Goal: Use online tool/utility: Utilize a website feature to perform a specific function

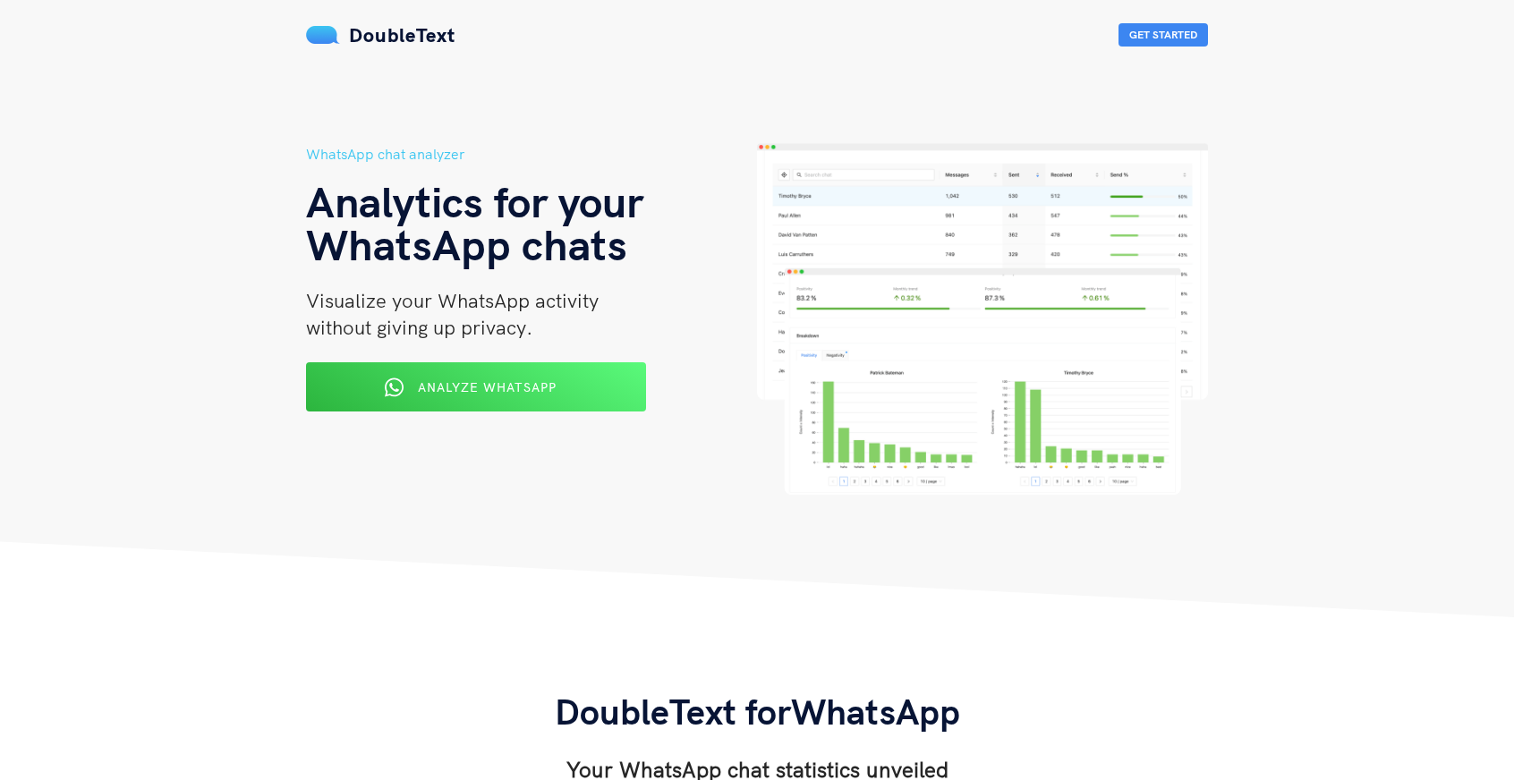
click at [536, 382] on span "Analyze WhatsApp" at bounding box center [487, 387] width 139 height 16
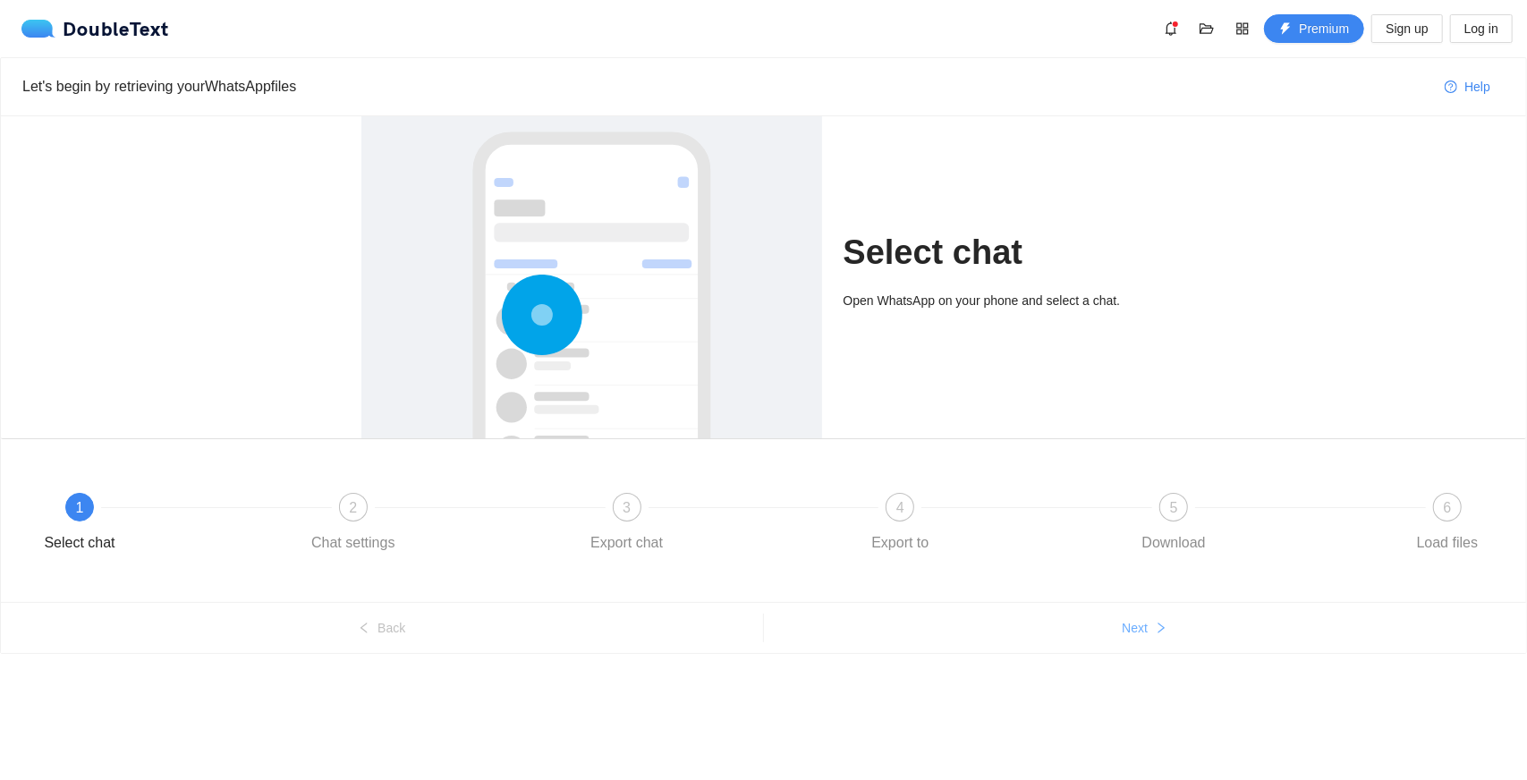
click at [1147, 620] on span "Next" at bounding box center [1135, 628] width 26 height 20
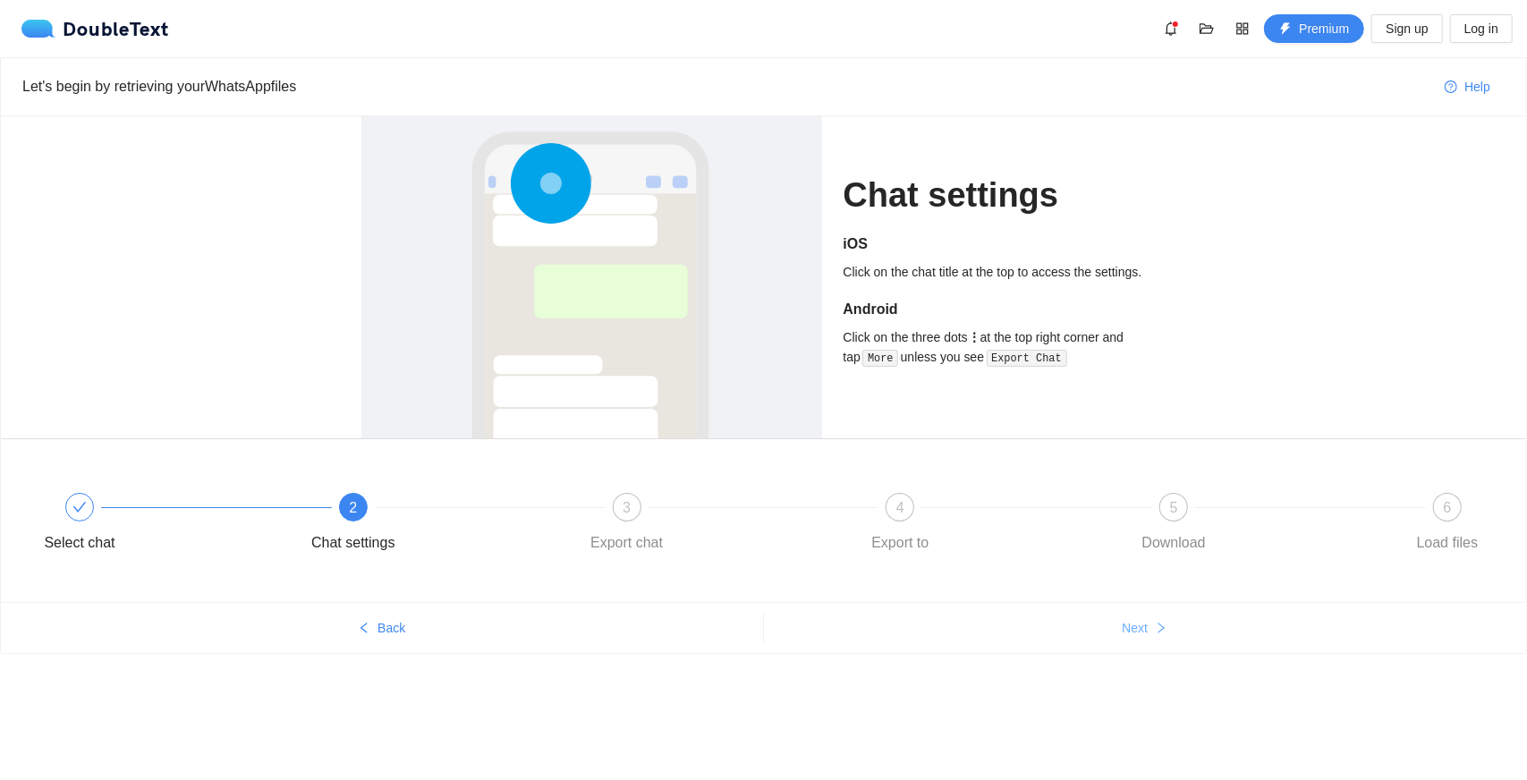
click at [1147, 620] on span "Next" at bounding box center [1135, 628] width 26 height 20
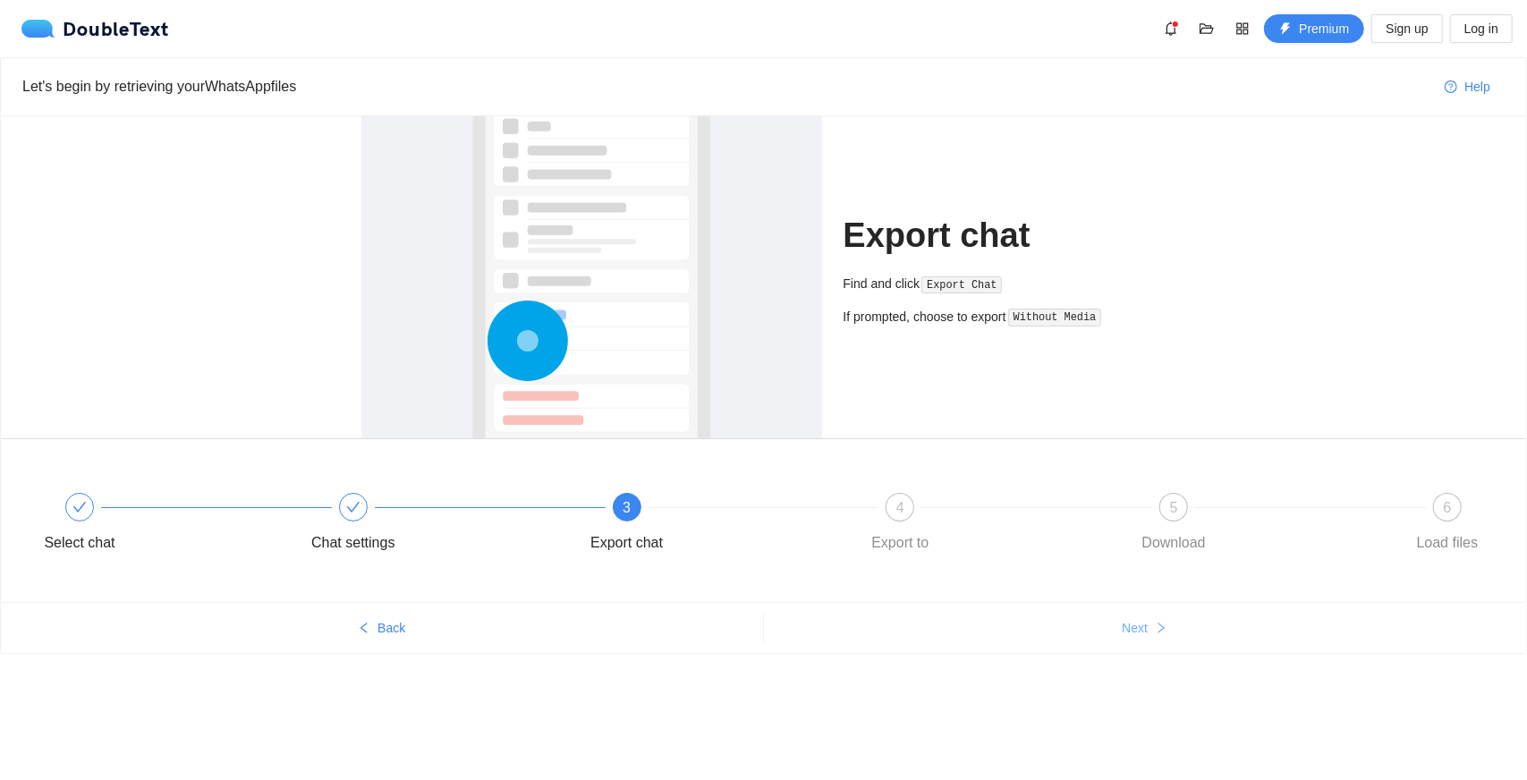
click at [1147, 620] on span "Next" at bounding box center [1135, 628] width 26 height 20
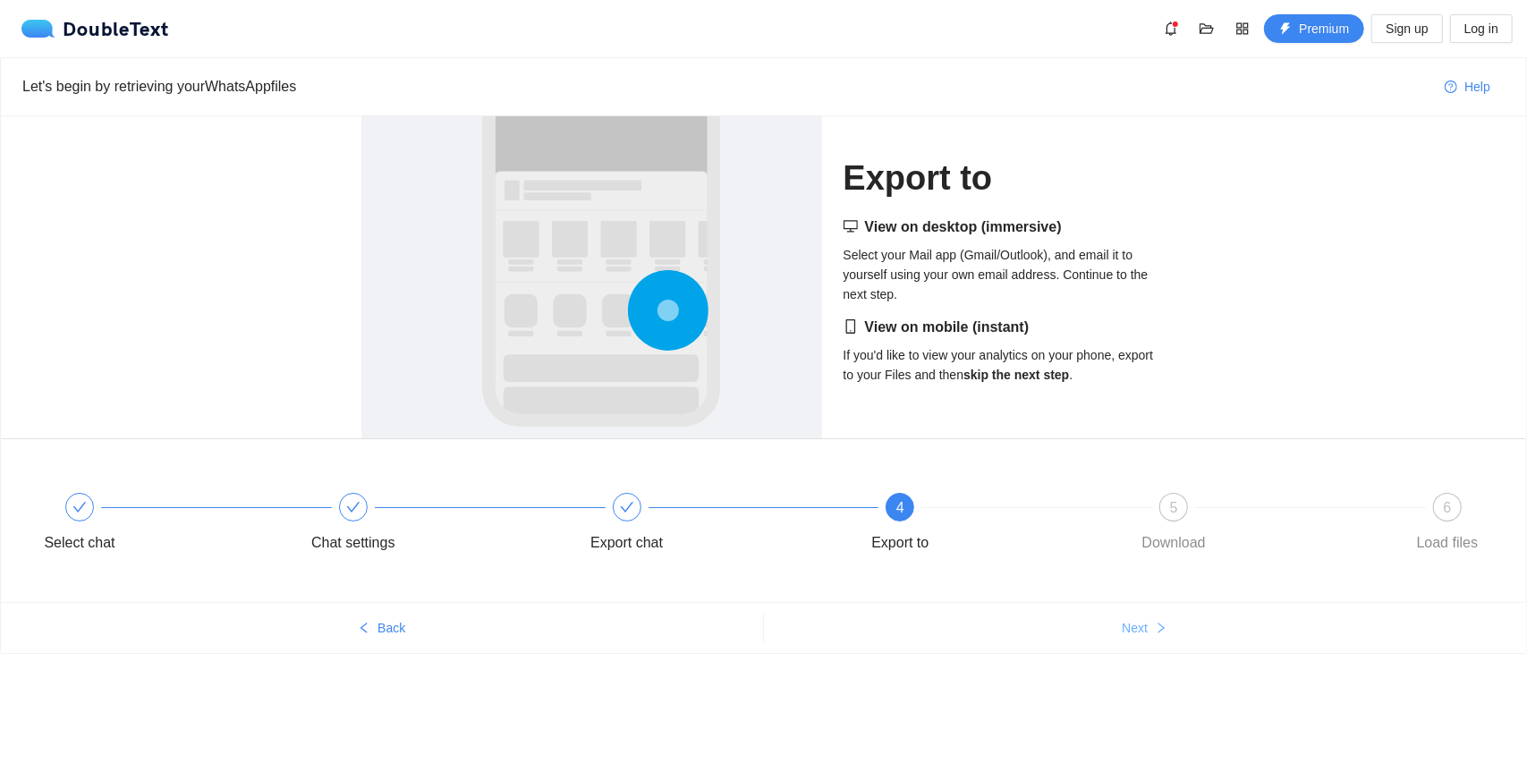
click at [1147, 620] on span "Next" at bounding box center [1135, 628] width 26 height 20
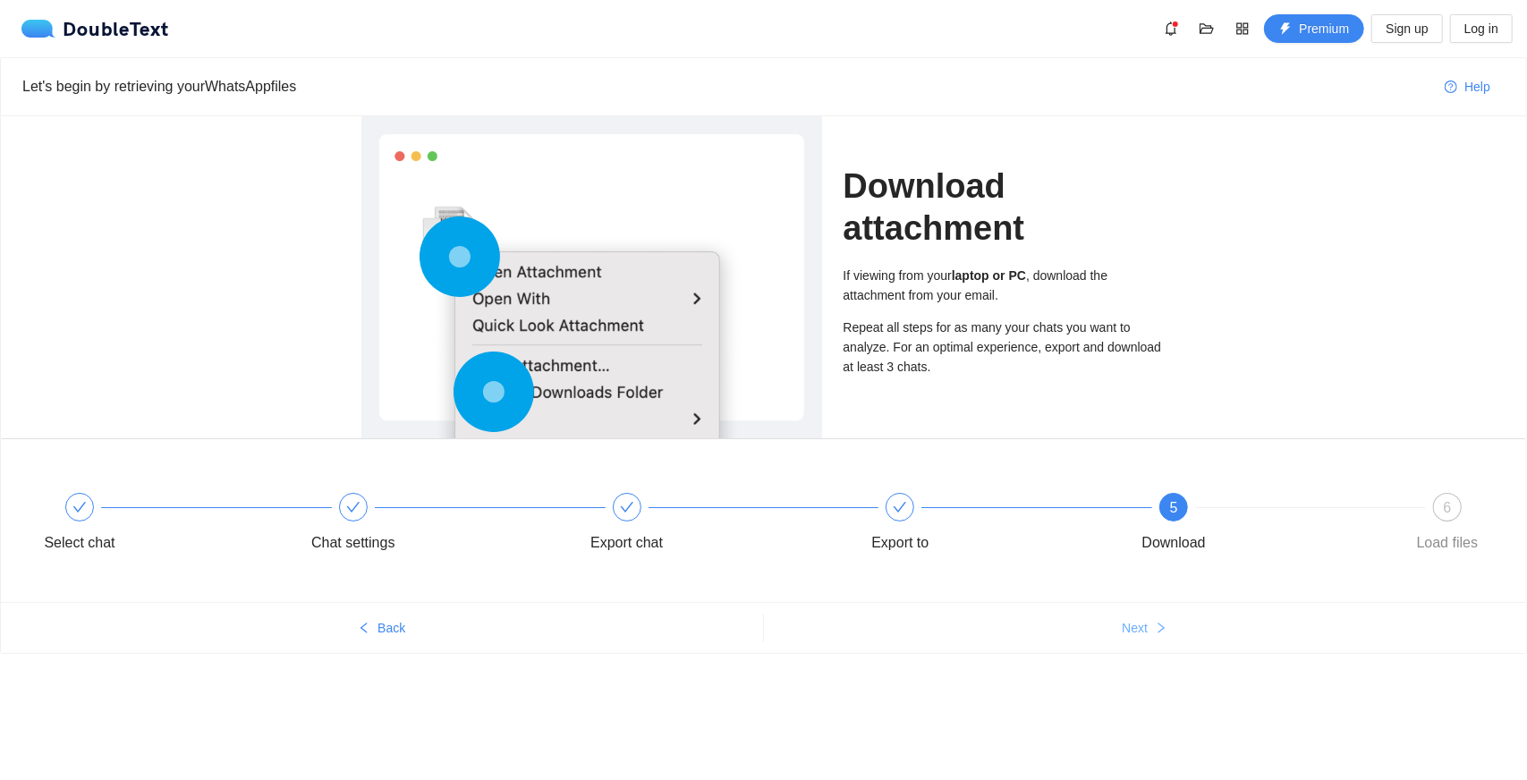
click at [1147, 620] on span "Next" at bounding box center [1135, 628] width 26 height 20
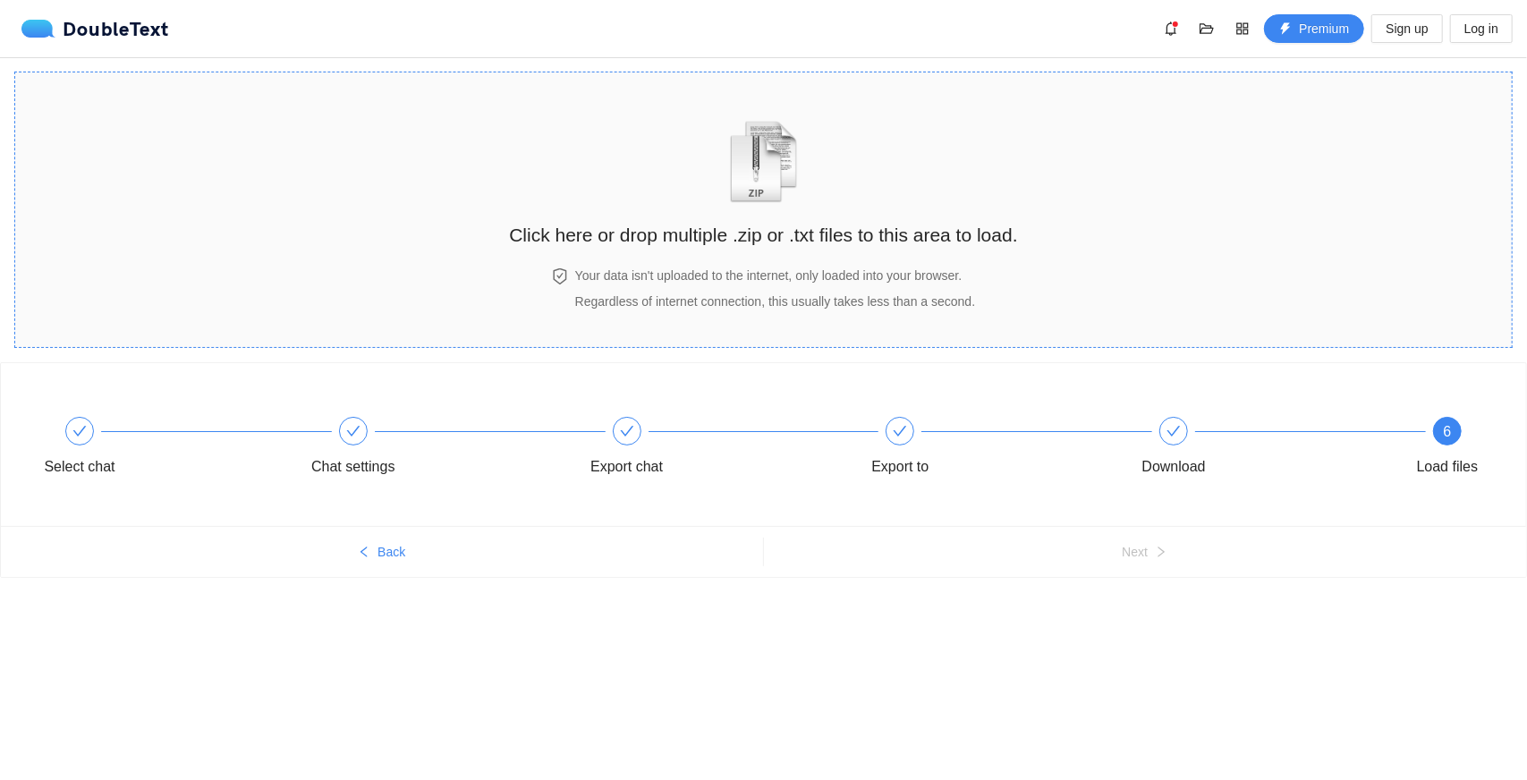
click at [666, 251] on div "Click here or drop multiple .zip or .txt files to this area to load." at bounding box center [763, 174] width 508 height 168
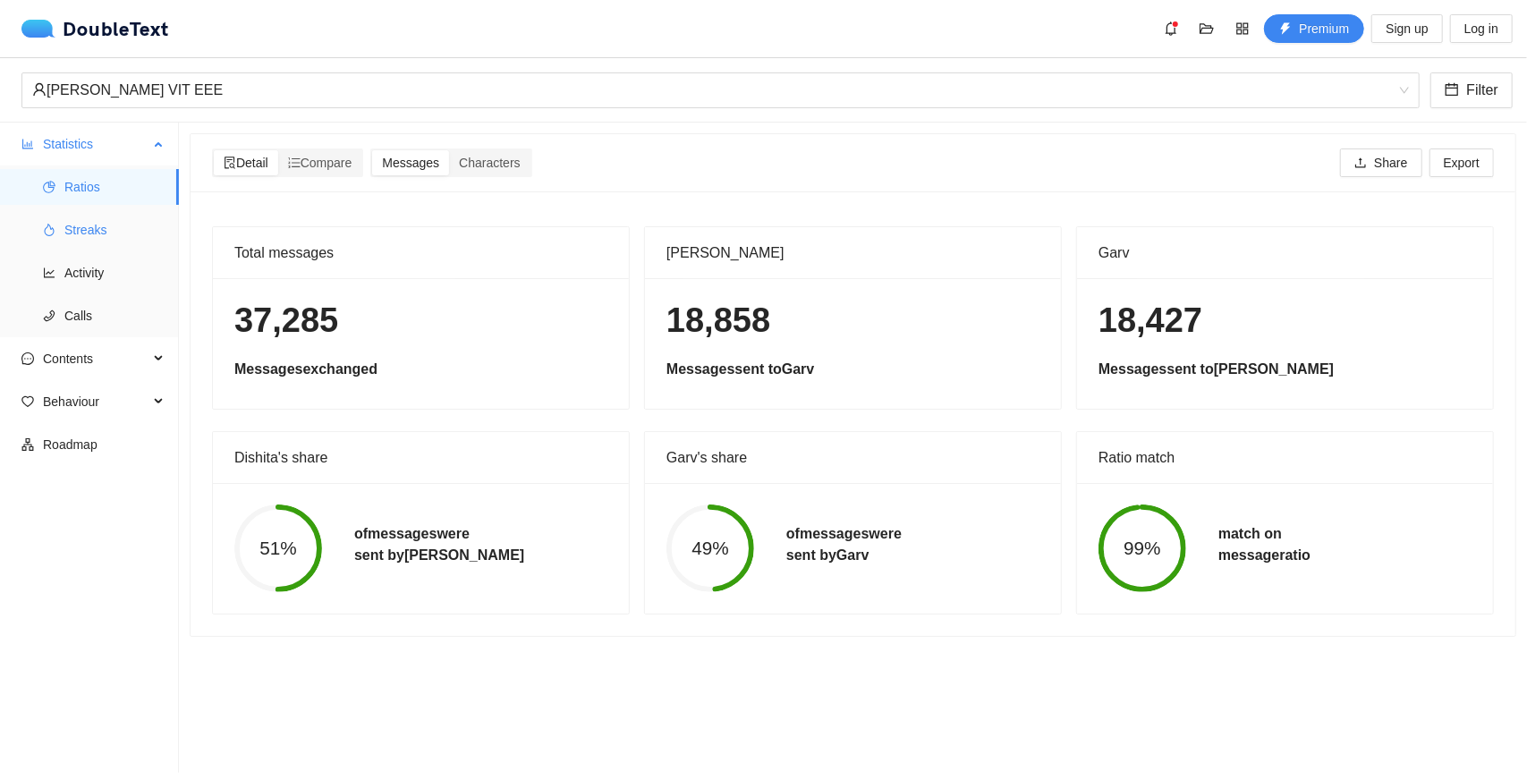
click at [132, 228] on span "Streaks" at bounding box center [114, 230] width 100 height 36
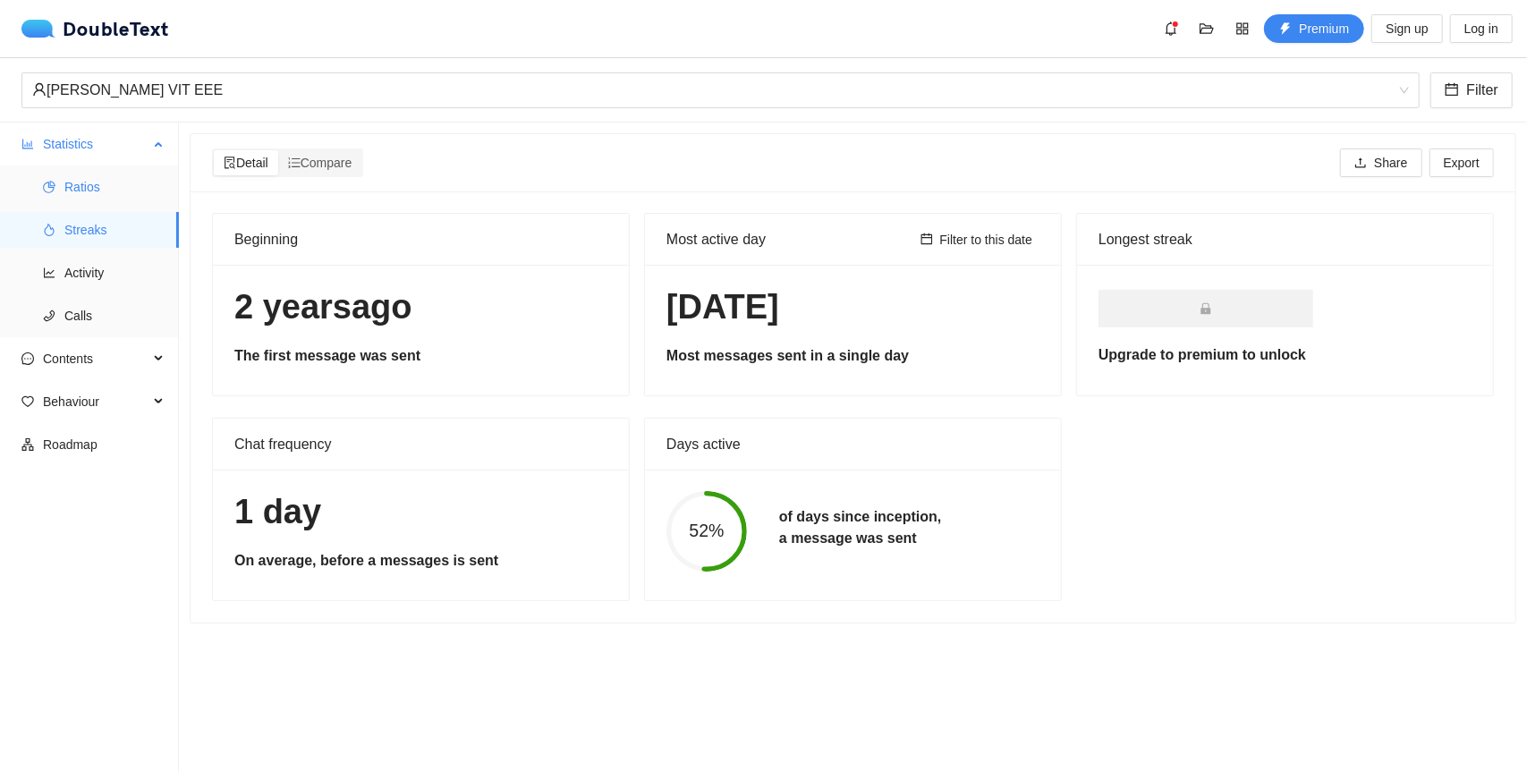
click at [116, 189] on span "Ratios" at bounding box center [114, 187] width 100 height 36
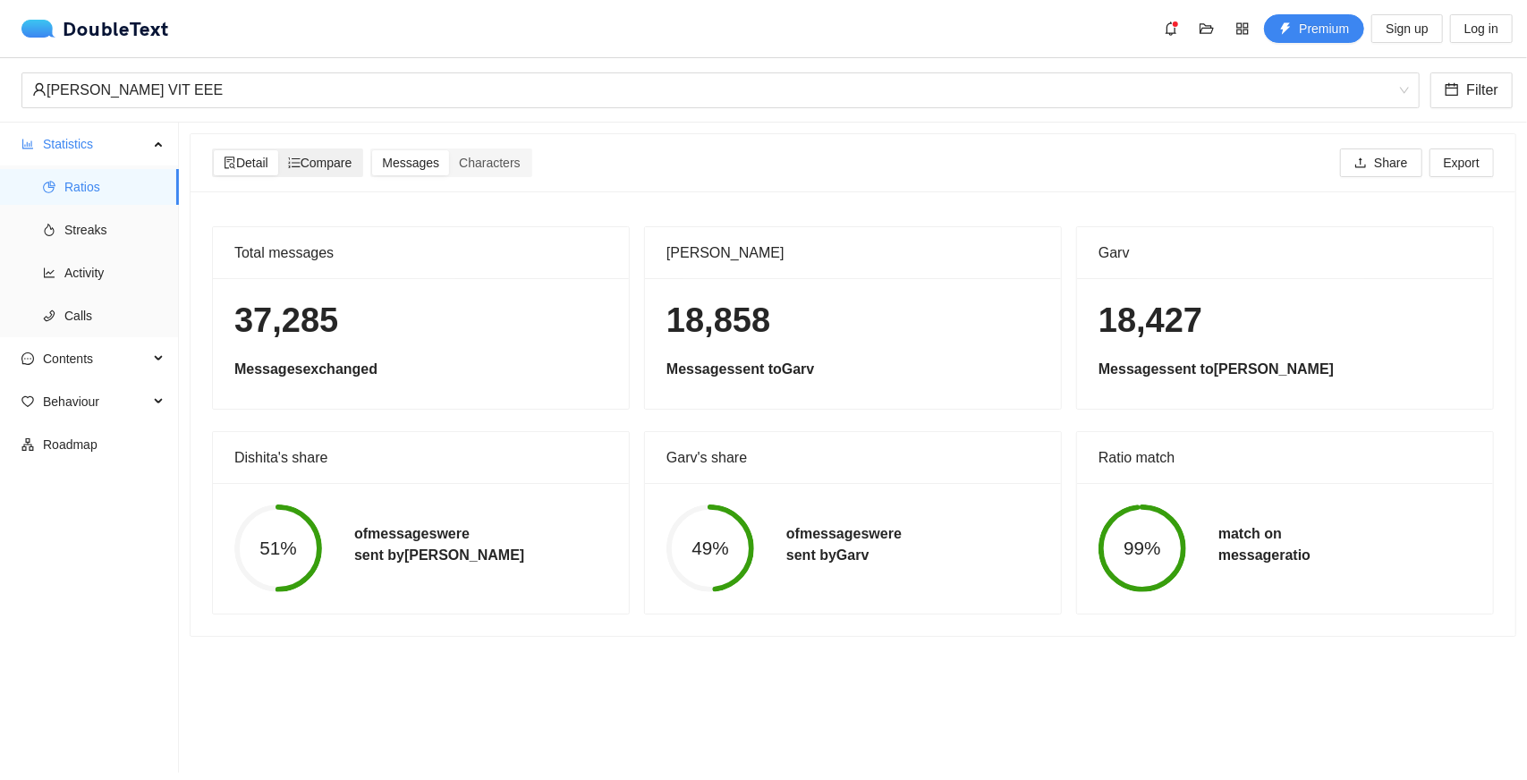
click at [329, 164] on span "Compare" at bounding box center [320, 163] width 64 height 14
click at [278, 150] on input "Compare" at bounding box center [278, 150] width 0 height 0
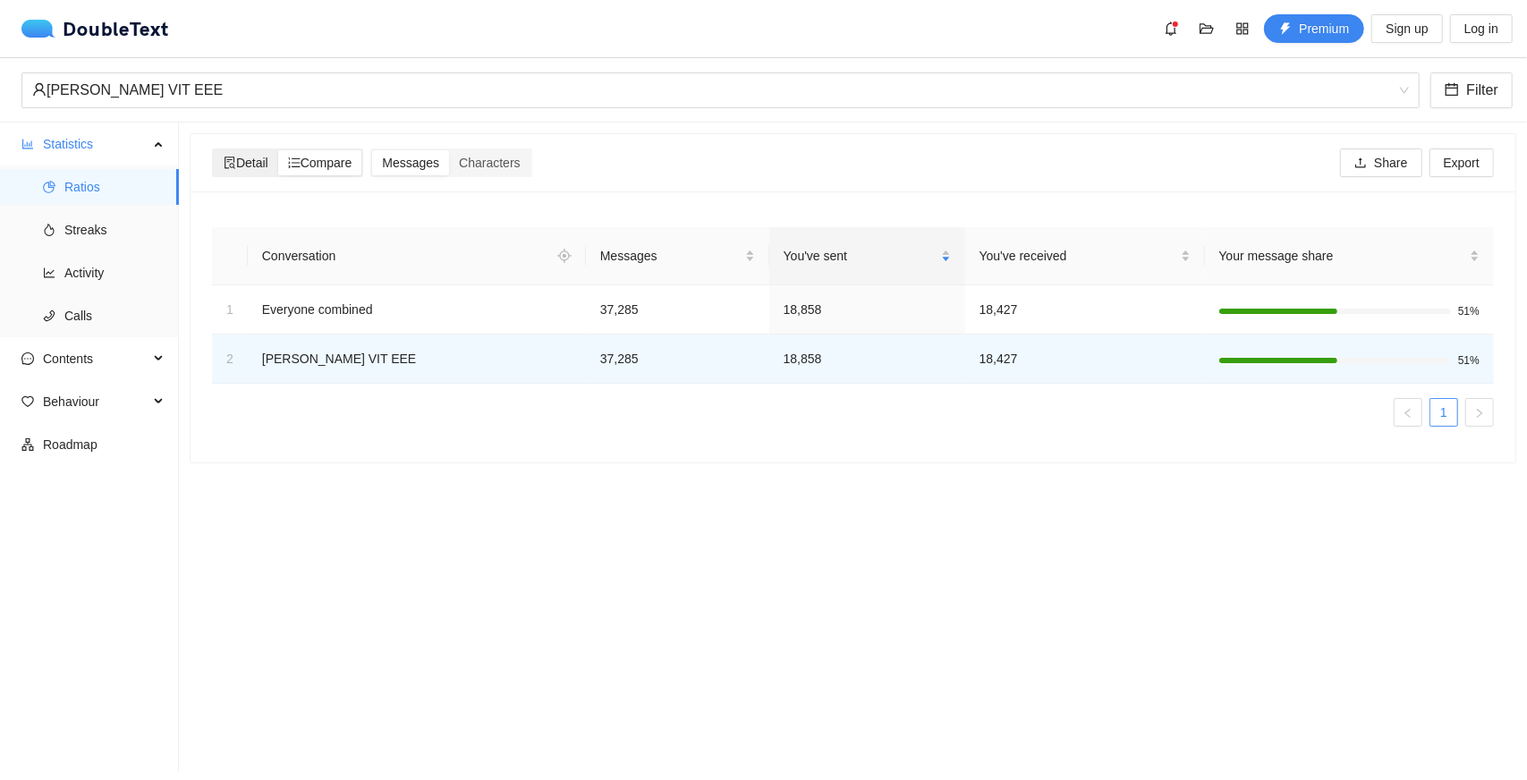
click at [251, 157] on span "Detail" at bounding box center [246, 163] width 45 height 14
click at [214, 150] on input "Detail" at bounding box center [214, 150] width 0 height 0
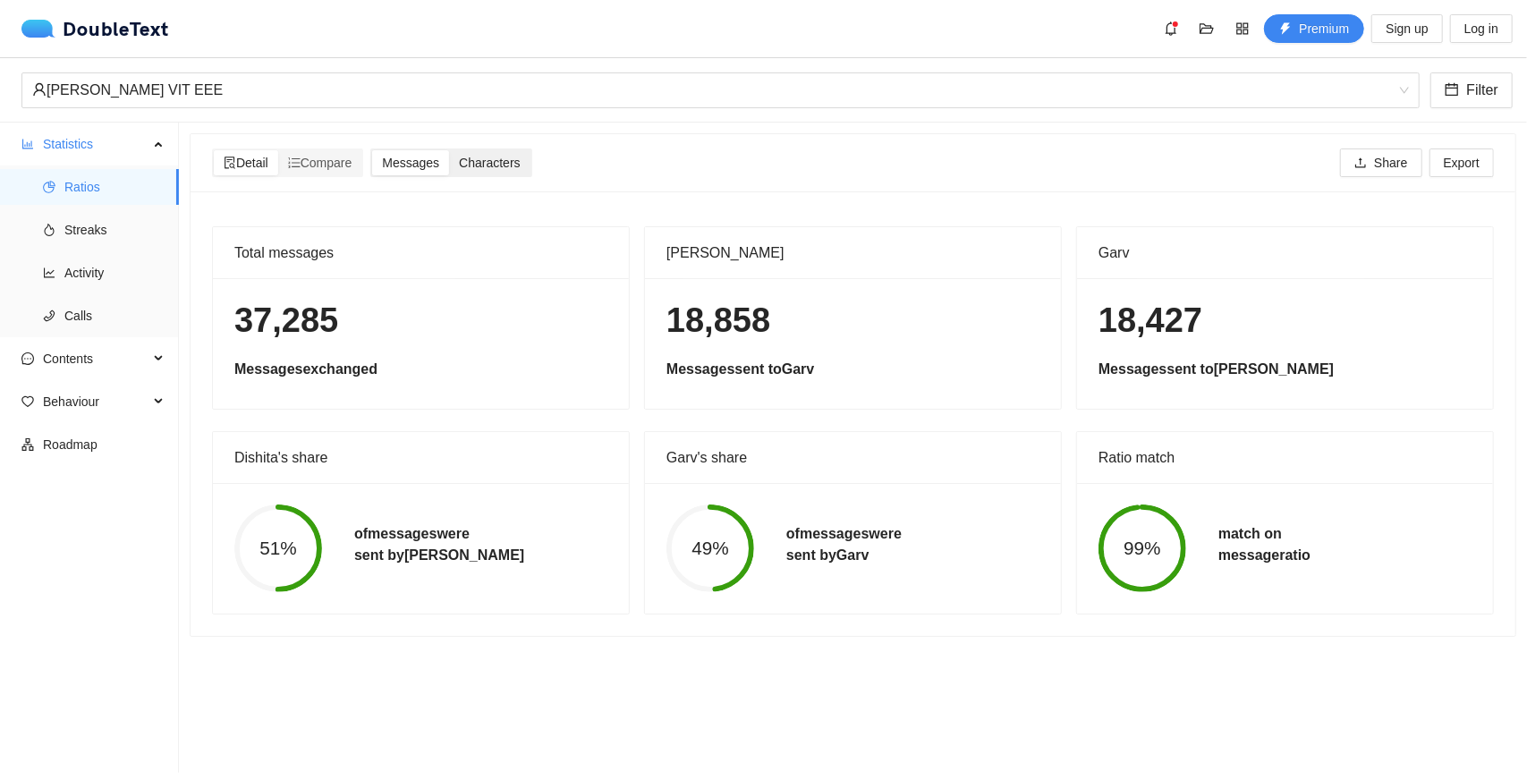
click at [487, 173] on div "Characters" at bounding box center [489, 162] width 81 height 25
click at [449, 150] on input "Characters" at bounding box center [449, 150] width 0 height 0
click at [436, 162] on span "Messages" at bounding box center [410, 163] width 57 height 14
click at [372, 150] on input "Messages" at bounding box center [372, 150] width 0 height 0
click at [494, 158] on span "Characters" at bounding box center [489, 163] width 61 height 14
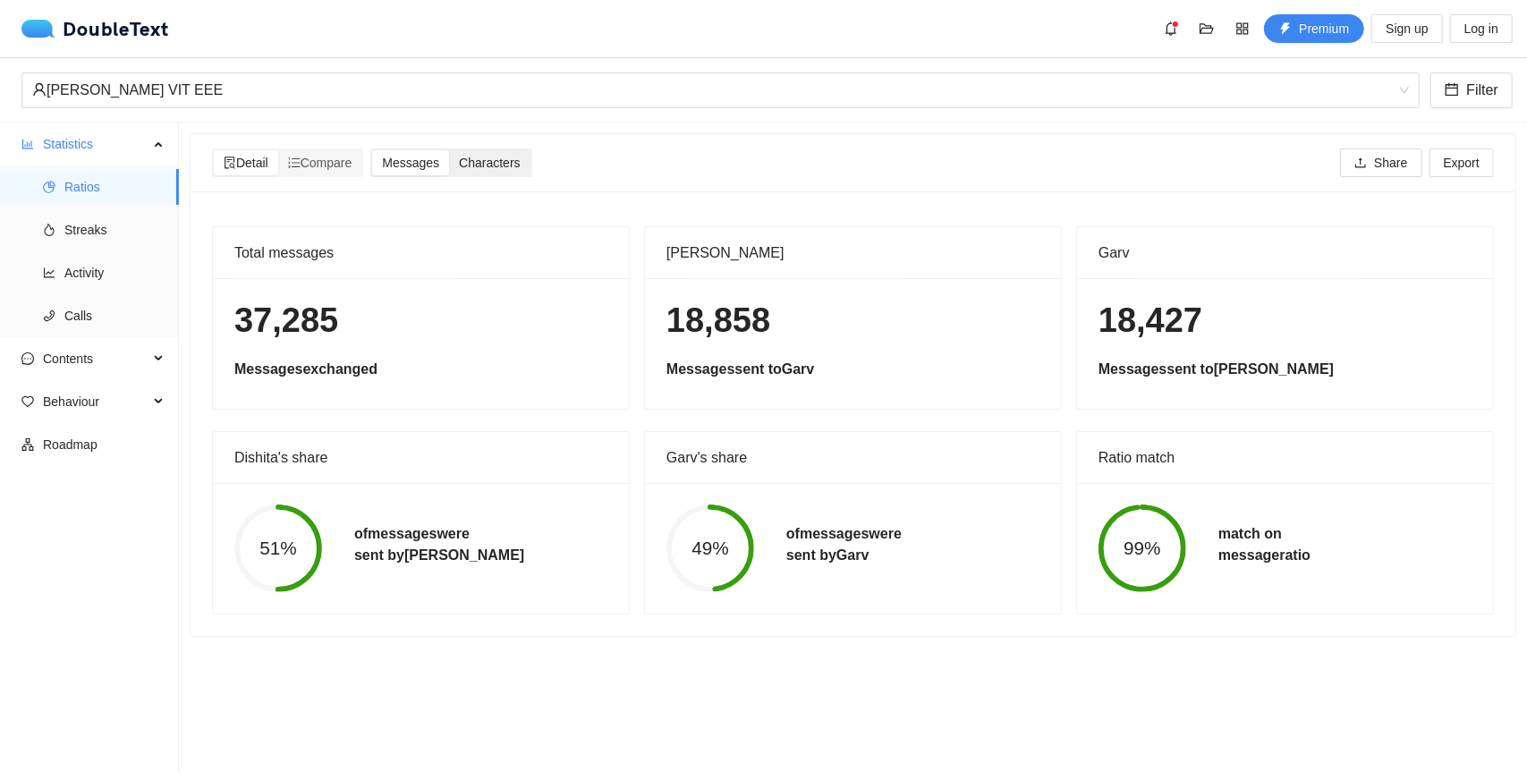
click at [449, 150] on input "Characters" at bounding box center [449, 150] width 0 height 0
click at [426, 156] on span "Messages" at bounding box center [410, 163] width 57 height 14
click at [372, 150] on input "Messages" at bounding box center [372, 150] width 0 height 0
click at [512, 157] on span "Characters" at bounding box center [489, 163] width 61 height 14
click at [449, 150] on input "Characters" at bounding box center [449, 150] width 0 height 0
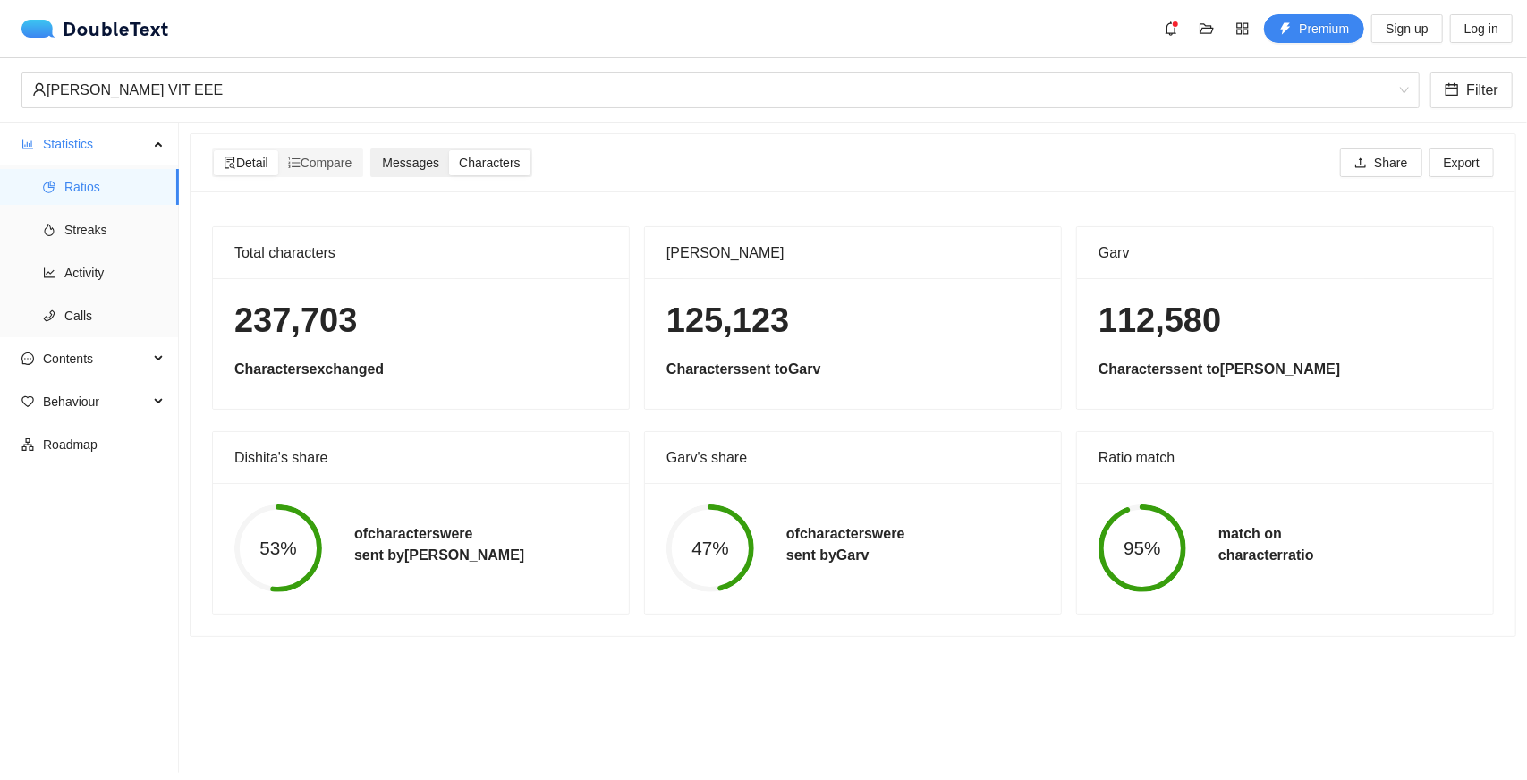
click at [436, 157] on span "Messages" at bounding box center [410, 163] width 57 height 14
click at [372, 150] on input "Messages" at bounding box center [372, 150] width 0 height 0
click at [113, 212] on span "Streaks" at bounding box center [114, 230] width 100 height 36
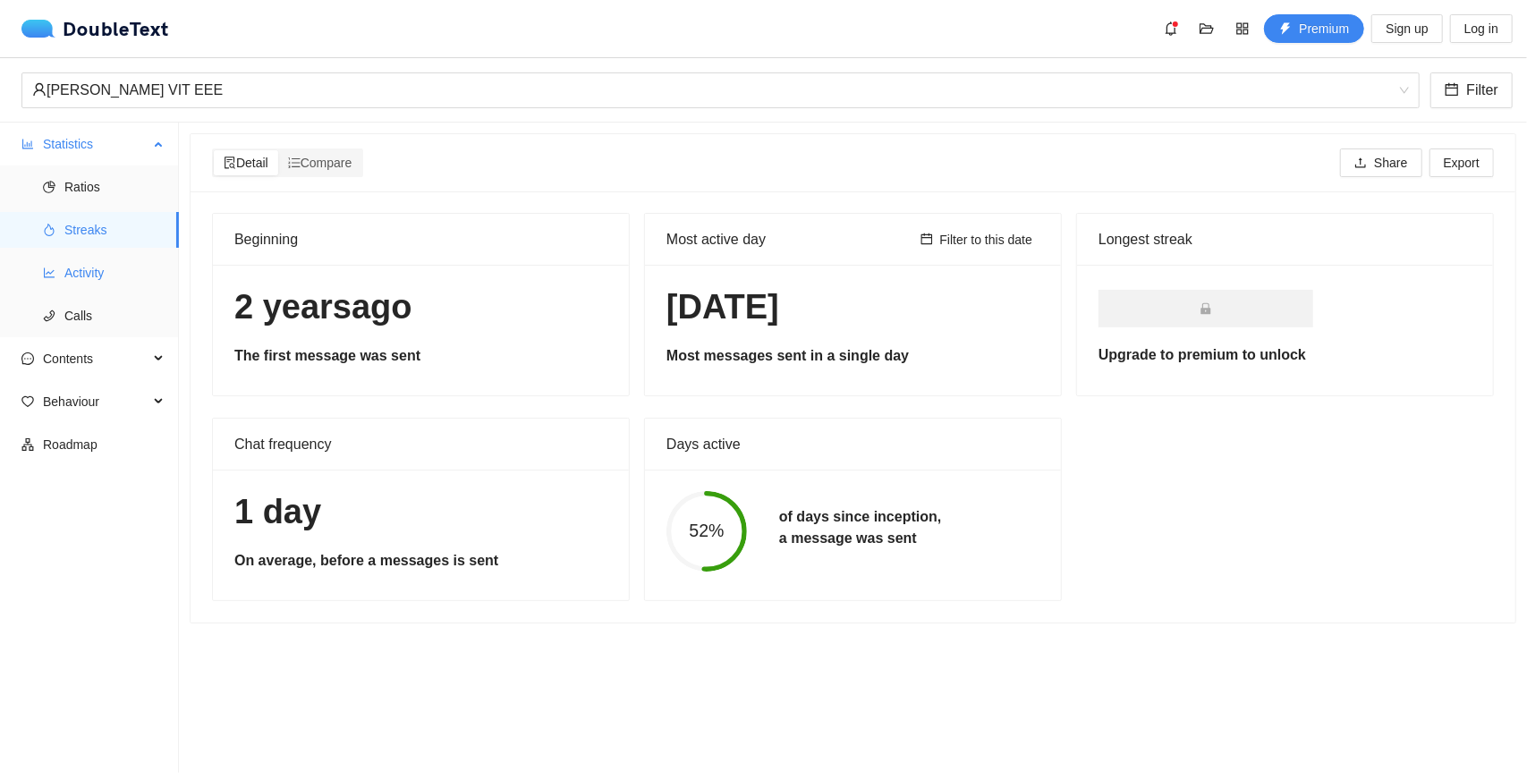
click at [78, 260] on span "Activity" at bounding box center [114, 273] width 100 height 36
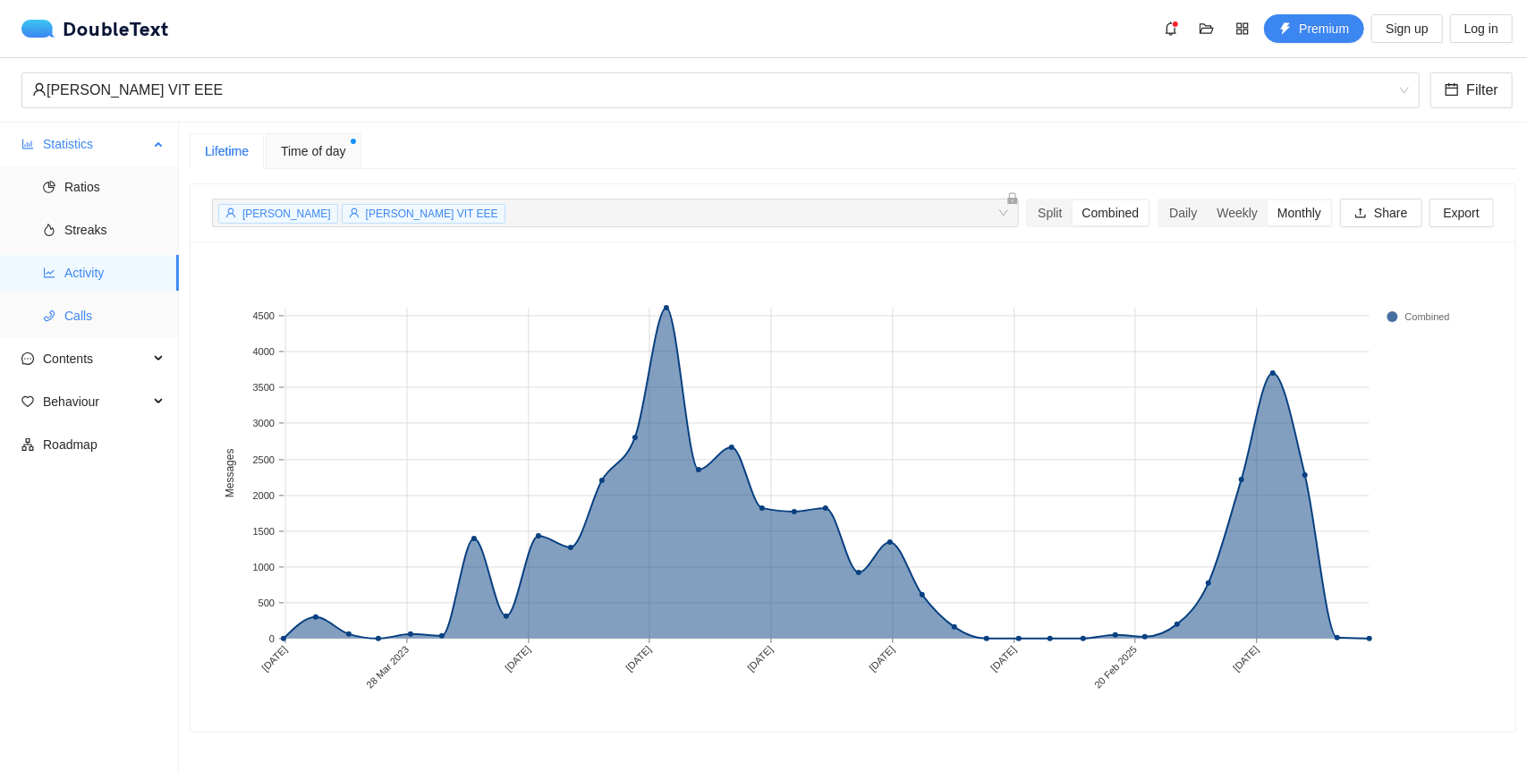
click at [147, 303] on span "Calls" at bounding box center [114, 316] width 100 height 36
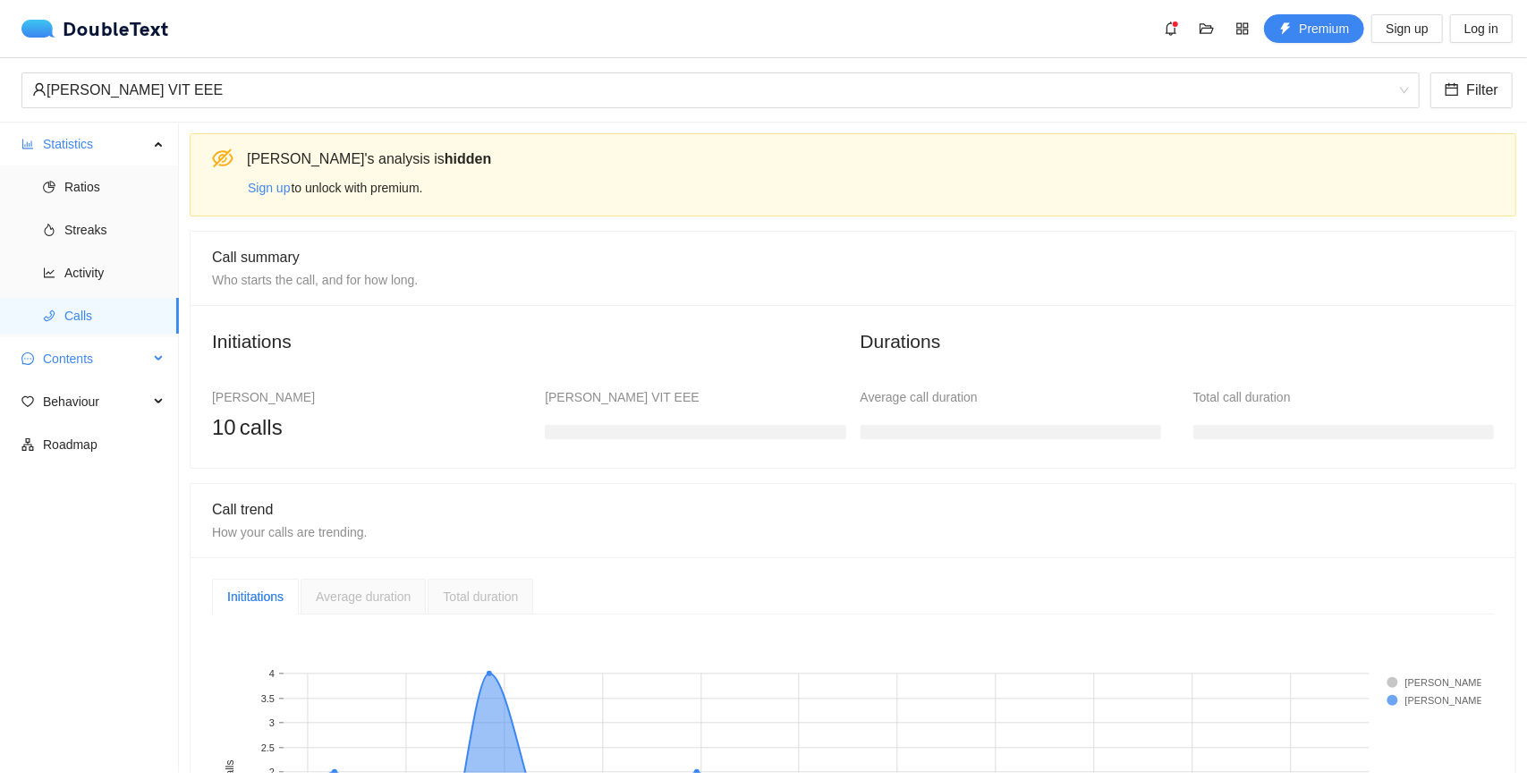
click at [157, 366] on div "Contents" at bounding box center [89, 359] width 179 height 36
click at [150, 404] on span "Word Cloud" at bounding box center [114, 402] width 100 height 36
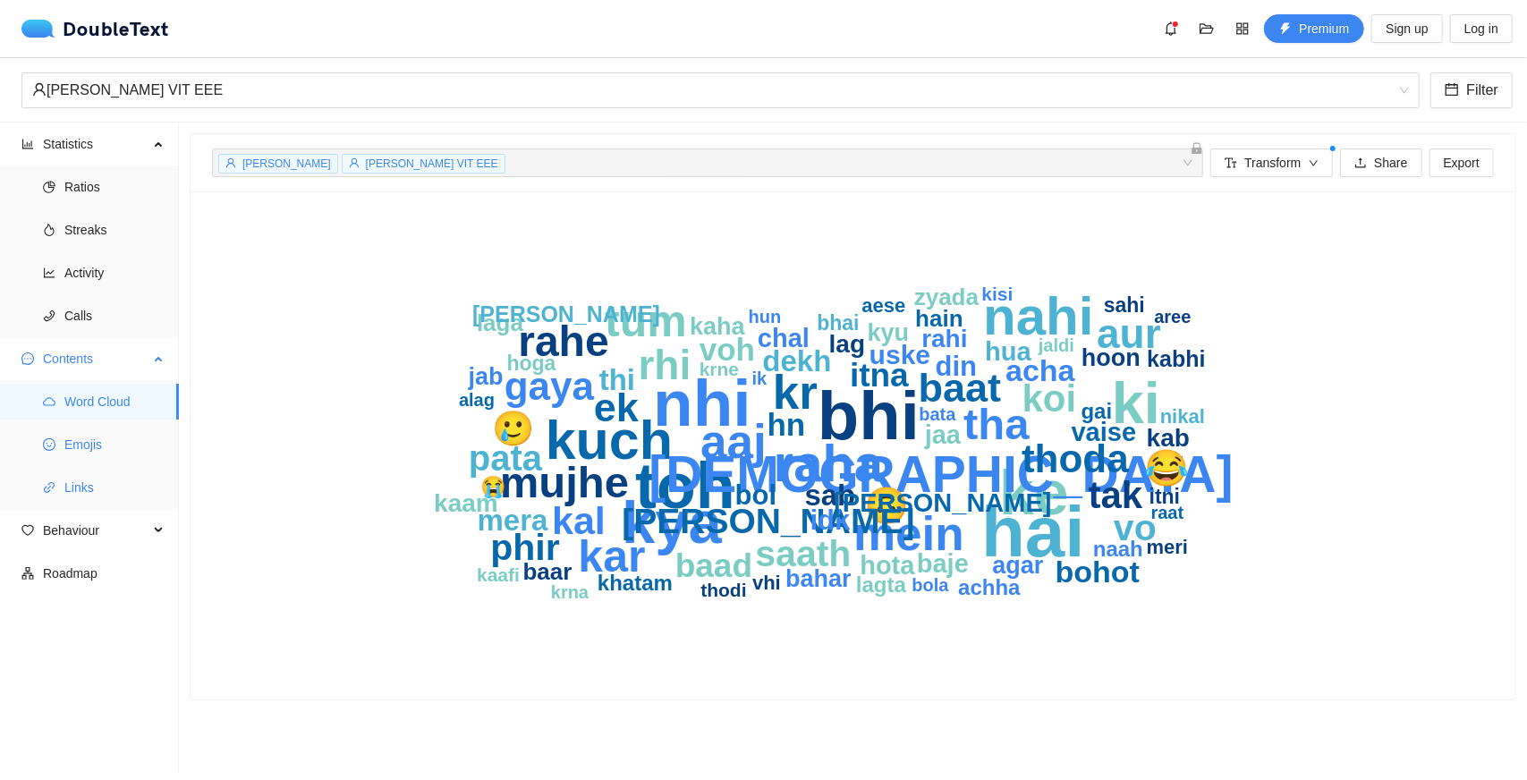
drag, startPoint x: 109, startPoint y: 444, endPoint x: 110, endPoint y: 490, distance: 46.5
click at [110, 490] on span "Links" at bounding box center [114, 488] width 100 height 36
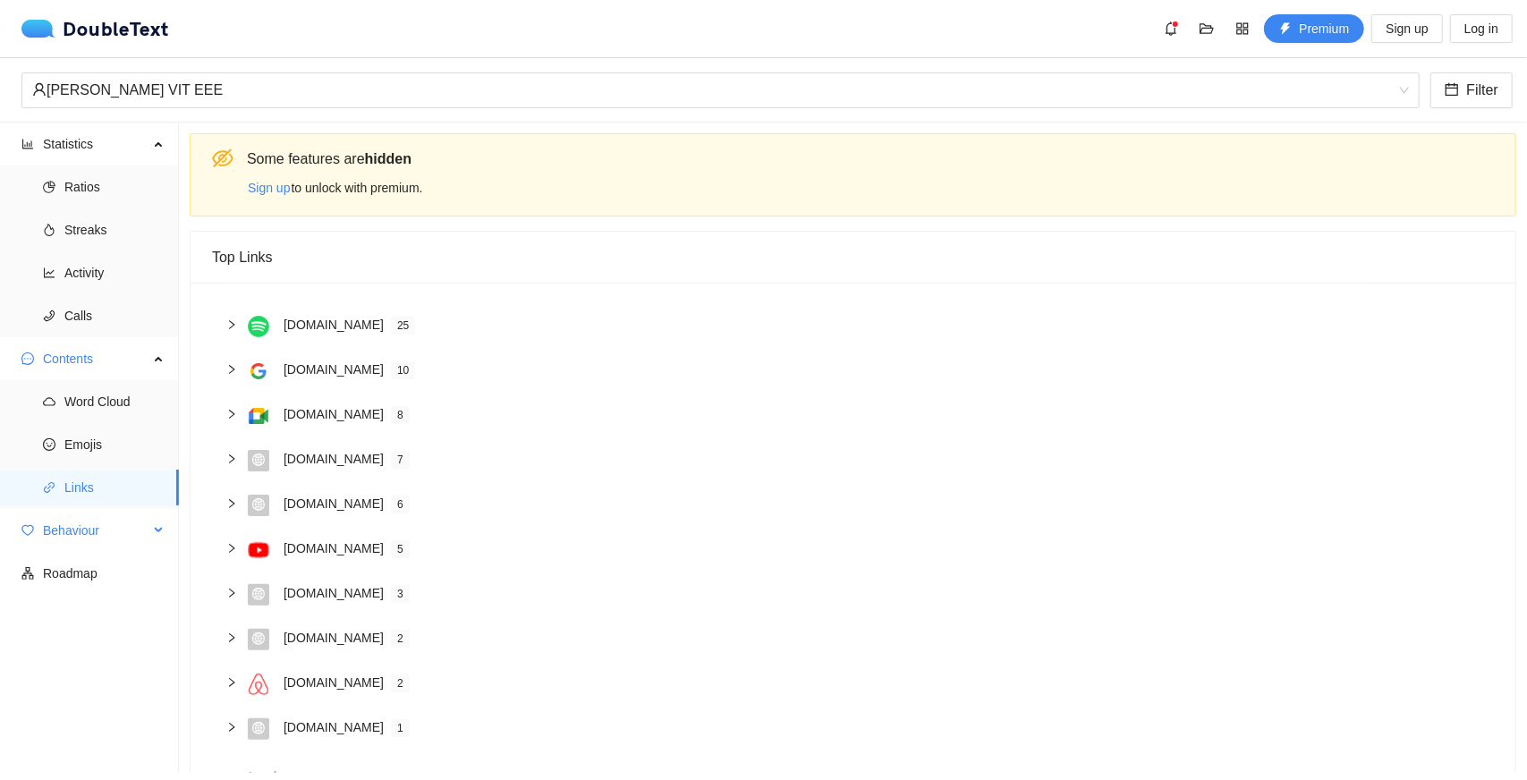
click at [125, 531] on span "Behaviour" at bounding box center [96, 531] width 106 height 36
click at [134, 574] on span "Engagement" at bounding box center [114, 574] width 100 height 36
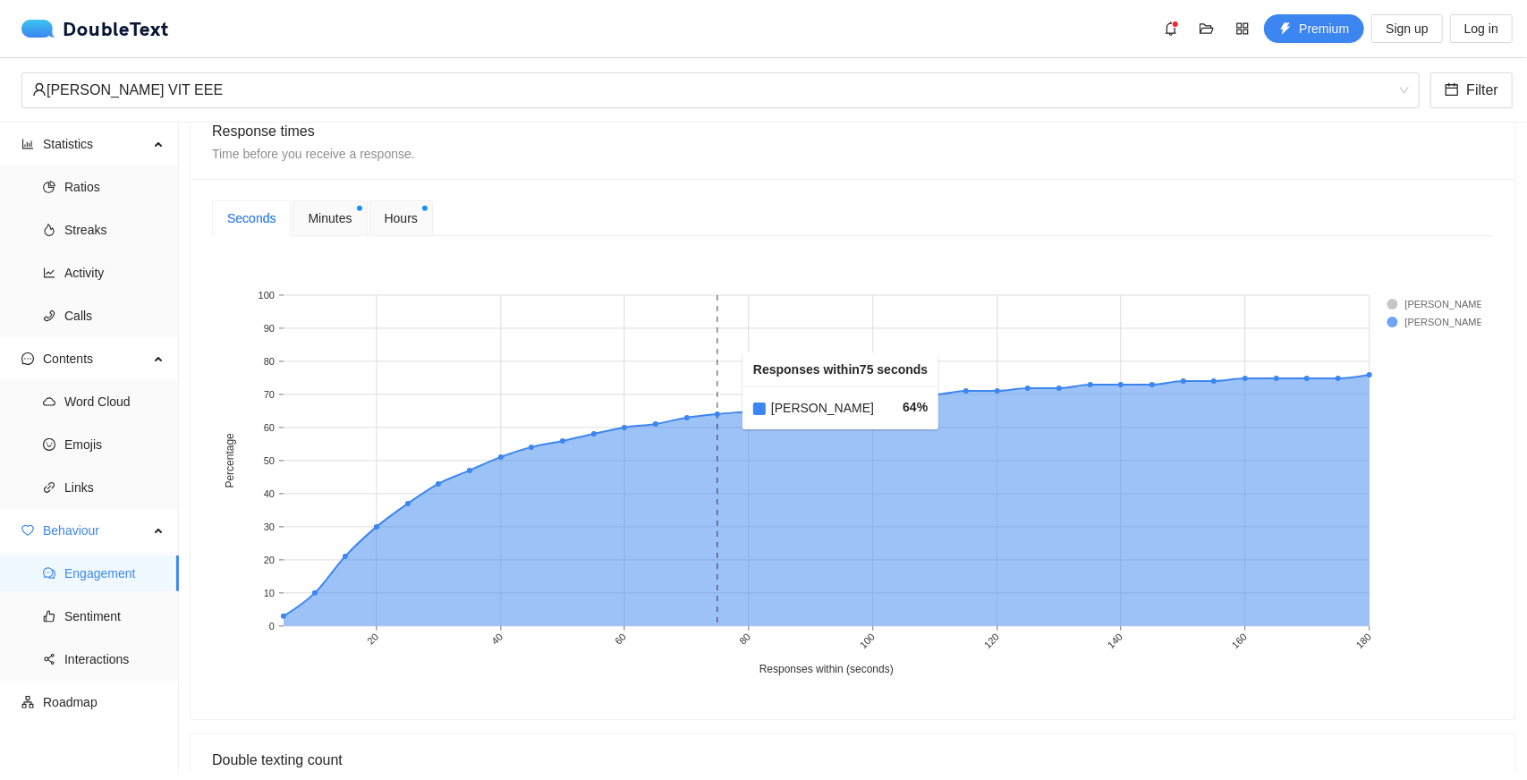
scroll to position [698, 0]
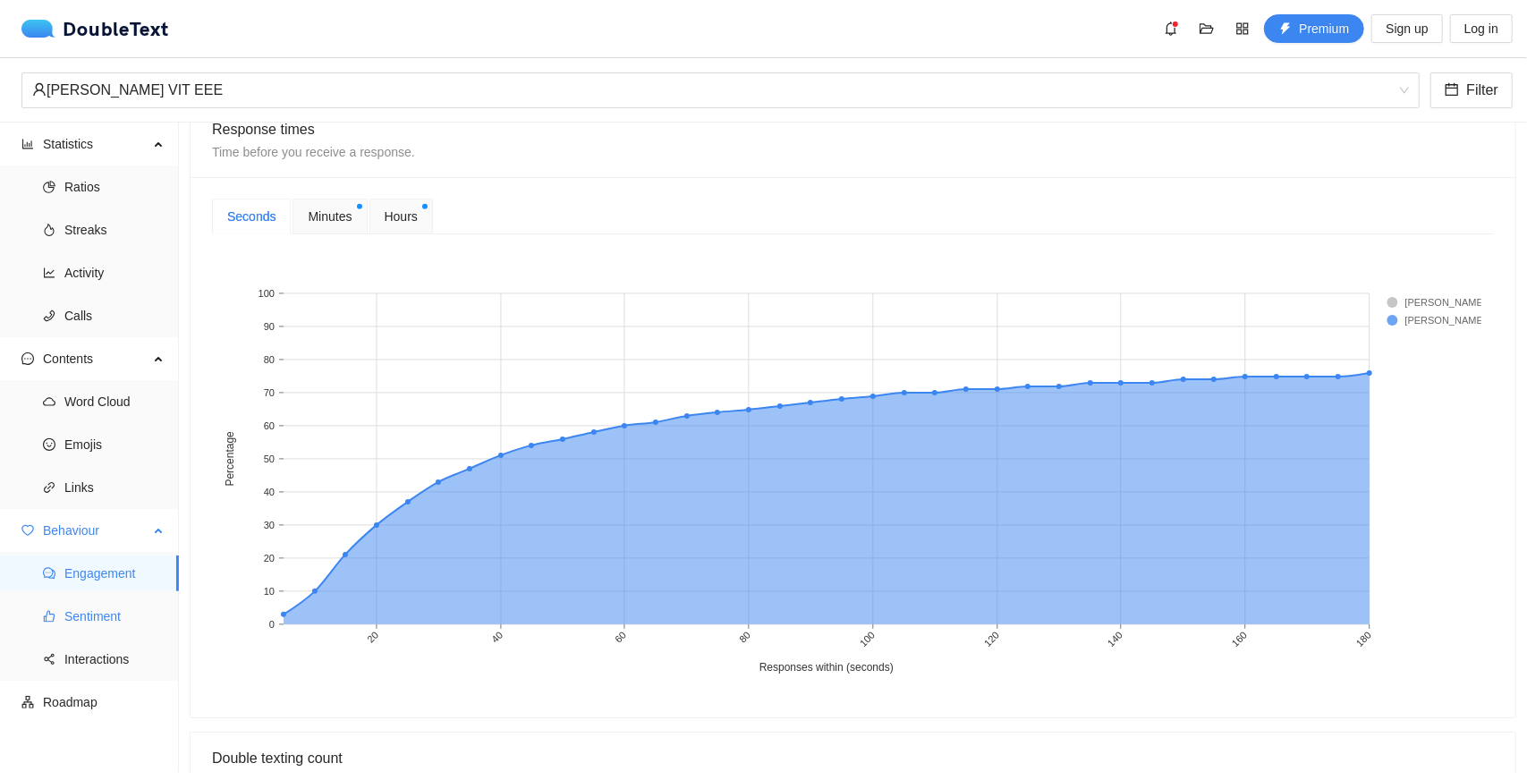
click at [92, 625] on span "Sentiment" at bounding box center [114, 617] width 100 height 36
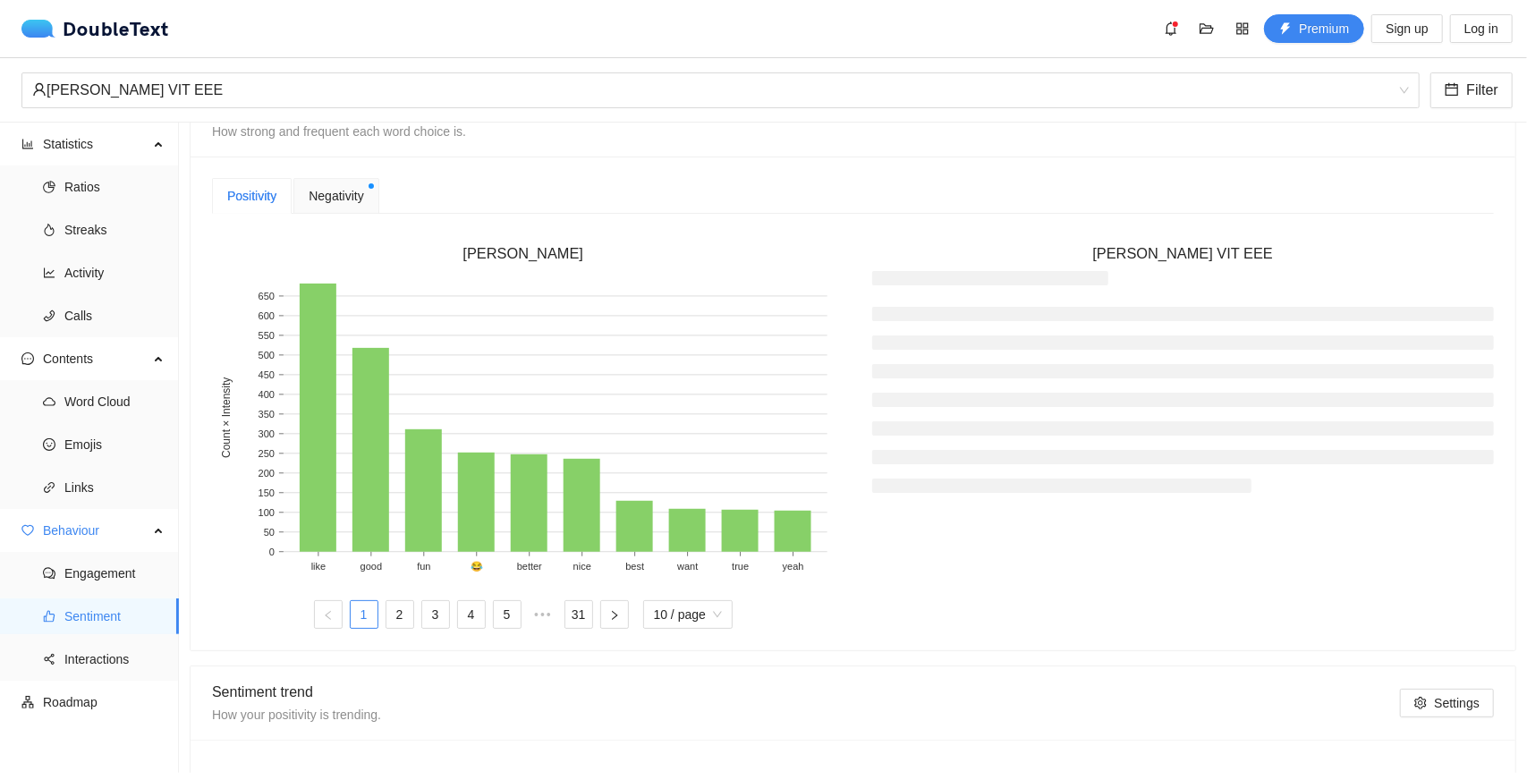
scroll to position [444, 0]
click at [348, 196] on span "Negativity" at bounding box center [336, 198] width 55 height 20
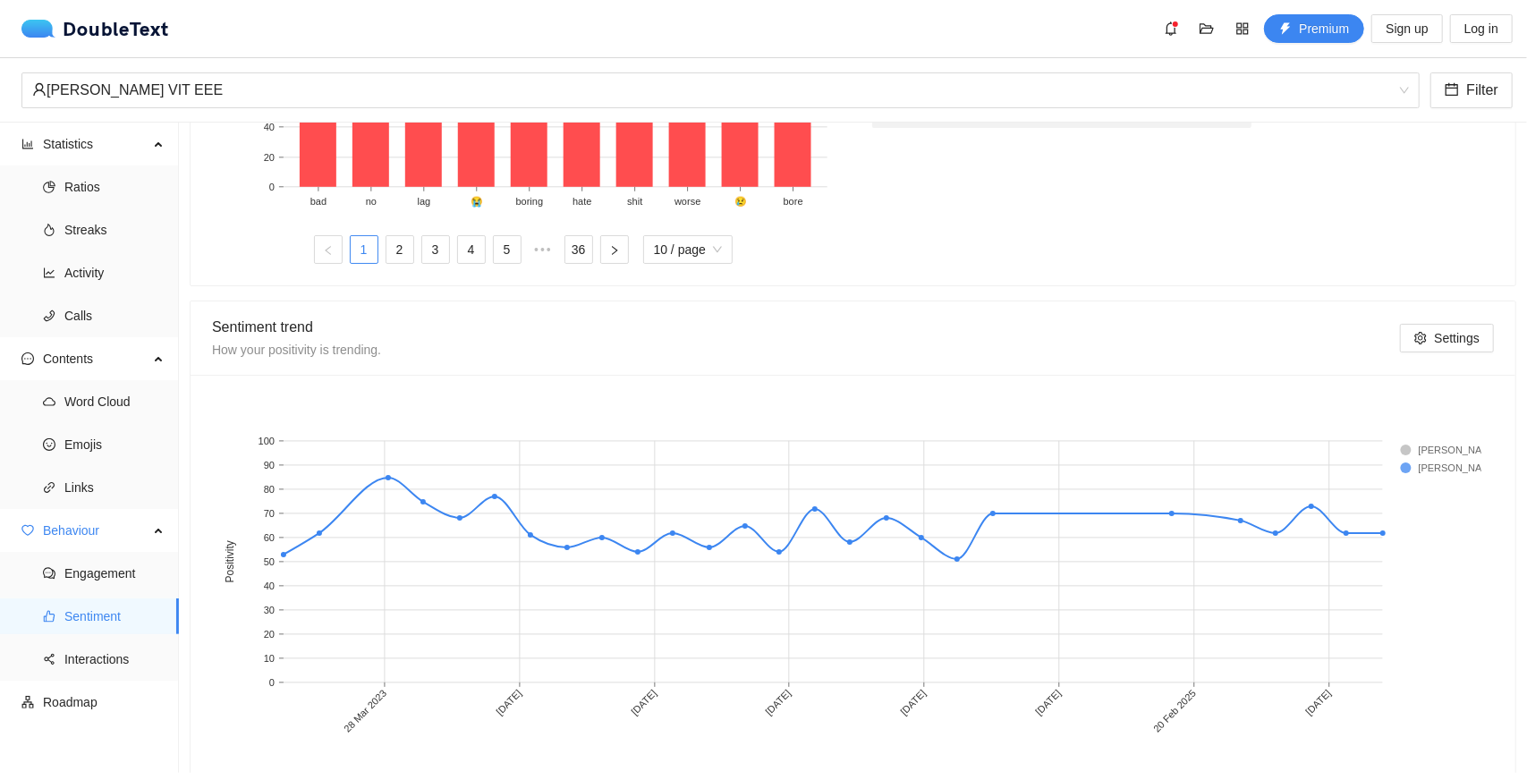
scroll to position [835, 0]
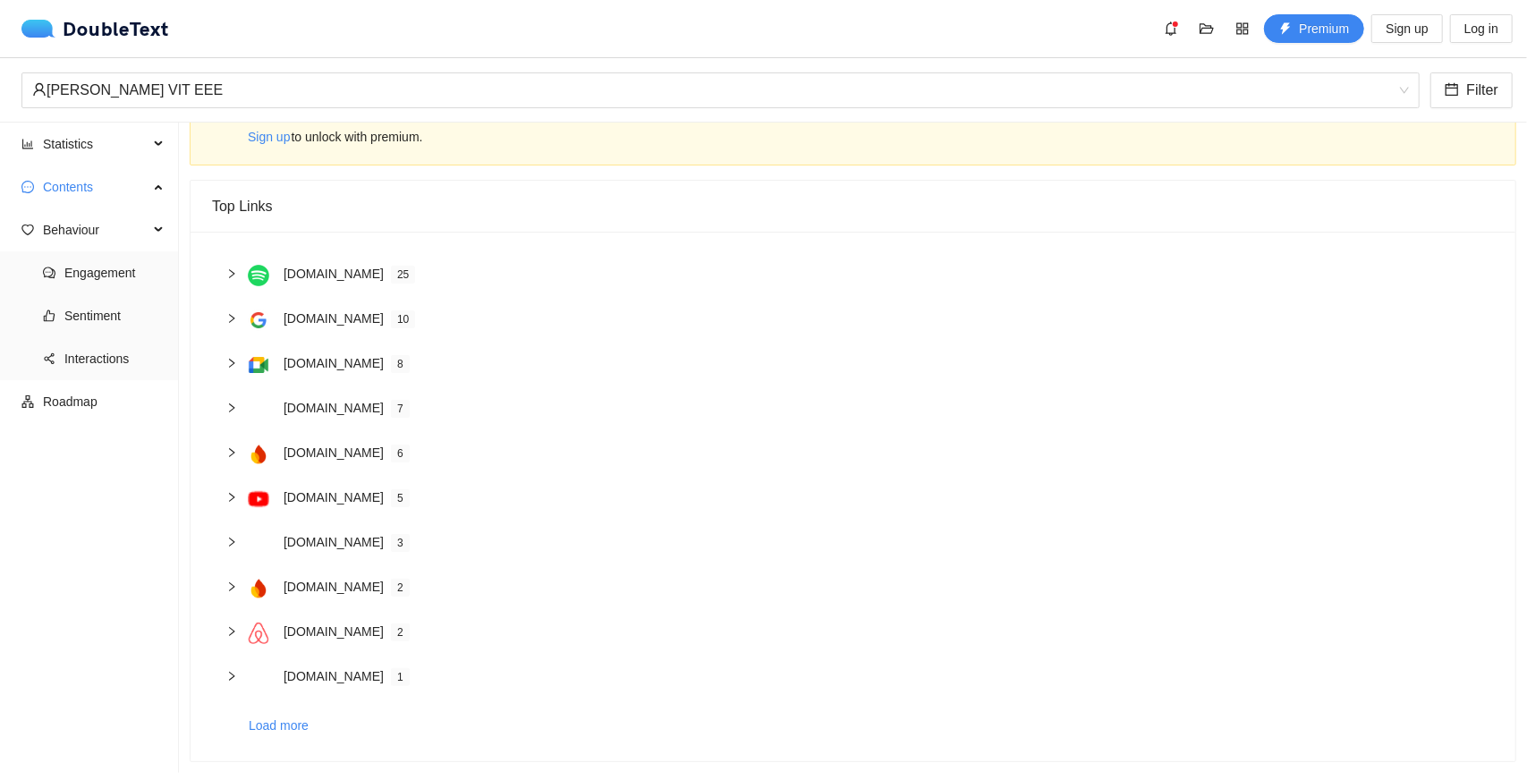
scroll to position [63, 0]
